Goal: Task Accomplishment & Management: Manage account settings

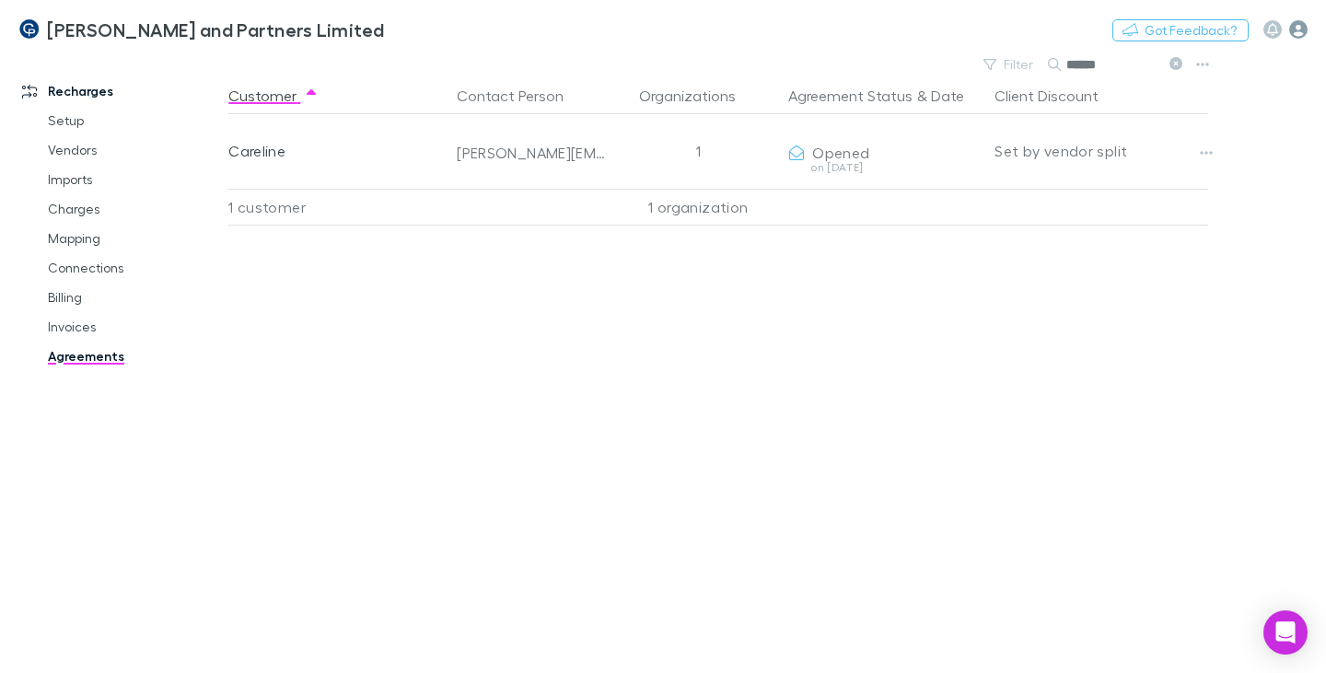
click at [1294, 33] on icon "button" at bounding box center [1298, 29] width 18 height 18
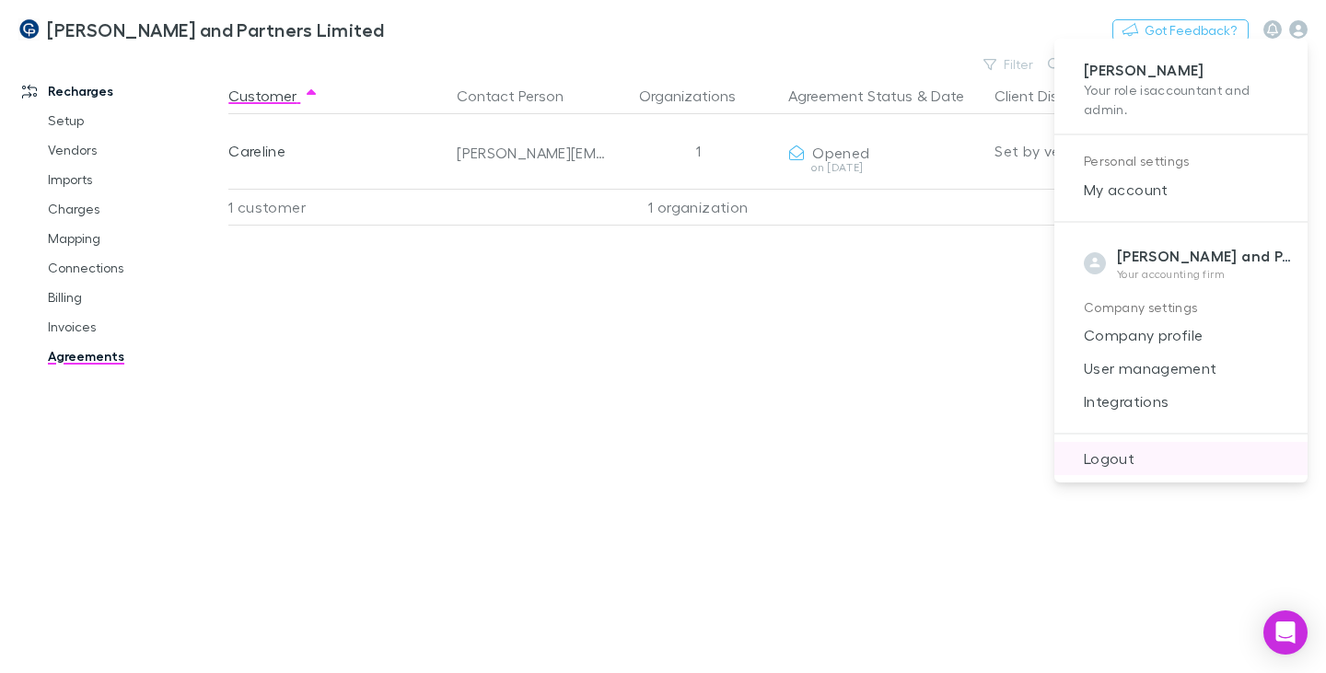
click at [1127, 452] on span "Logout" at bounding box center [1181, 458] width 224 height 22
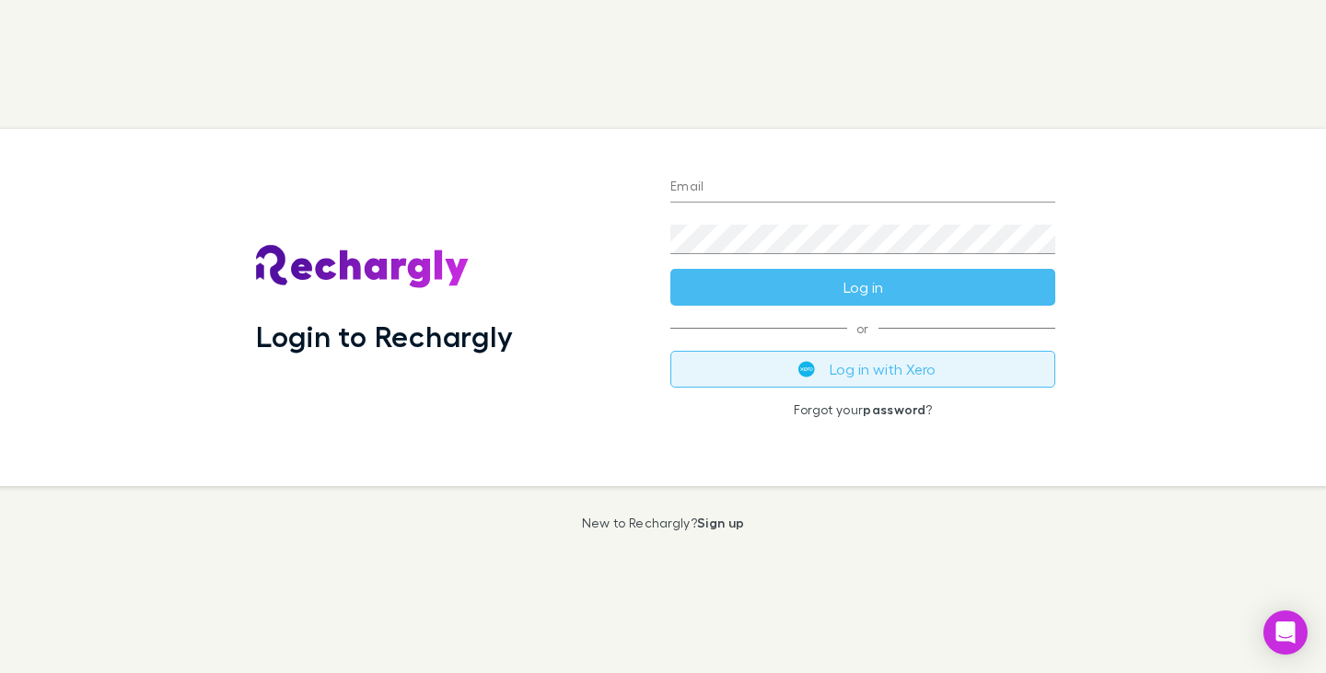
type input "**********"
